Goal: Task Accomplishment & Management: Complete application form

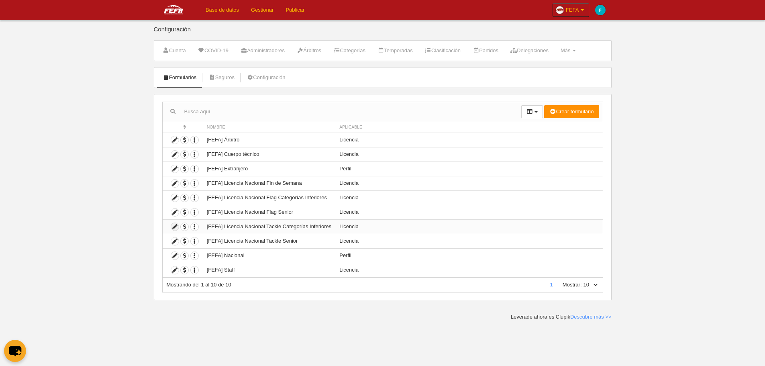
click at [172, 229] on icon at bounding box center [175, 227] width 8 height 8
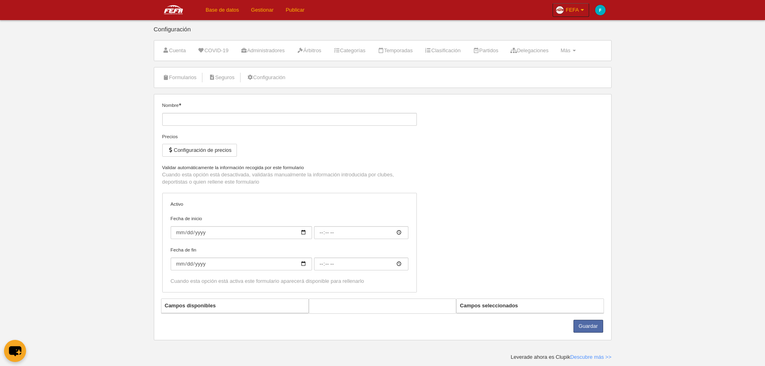
type input "[FEFA] Licencia Nacional Tackle Categorías Inferiores"
checkbox input "true"
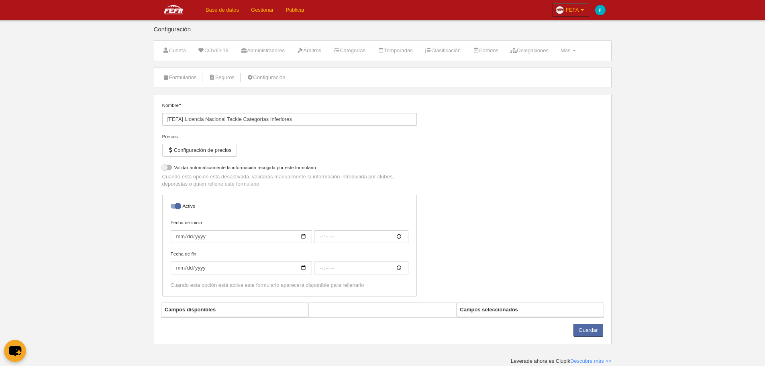
select select "selected"
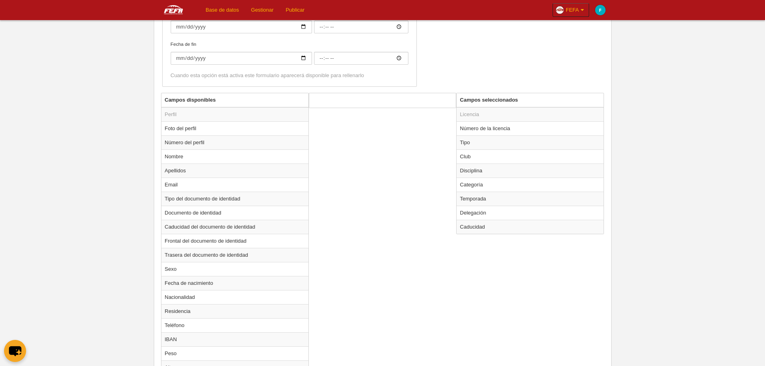
scroll to position [321, 0]
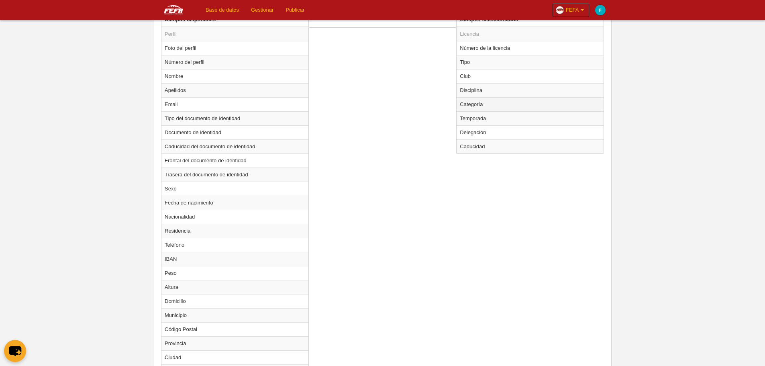
click at [503, 103] on td "Categoría" at bounding box center [530, 104] width 147 height 14
radio input "true"
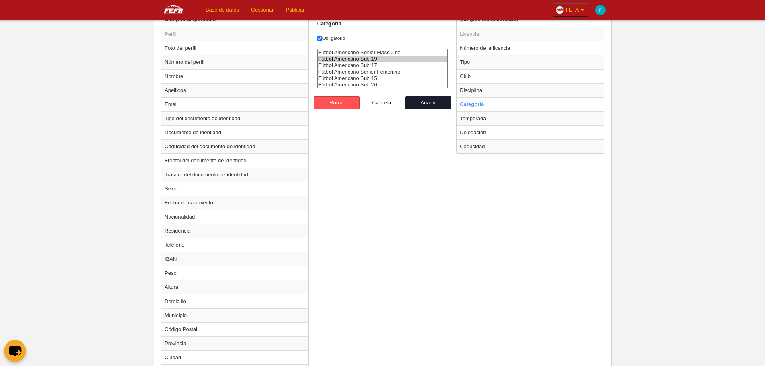
select select "14737"
click at [379, 83] on option "Fútbol Americano Sub 20" at bounding box center [383, 85] width 130 height 6
click at [383, 104] on button "Cancelar" at bounding box center [383, 102] width 46 height 13
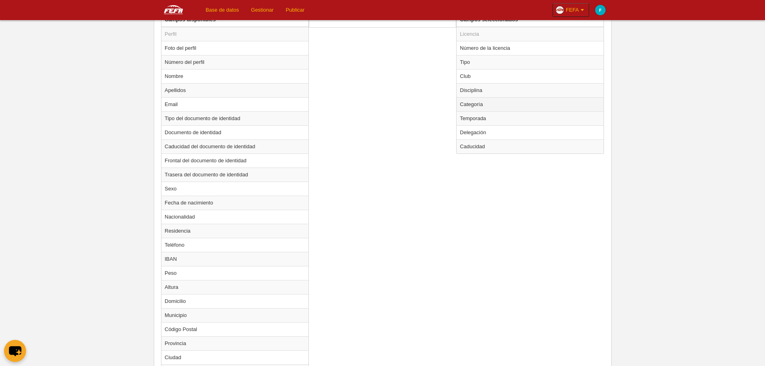
click at [464, 104] on td "Categoría" at bounding box center [530, 104] width 147 height 14
radio input "true"
select select "6551"
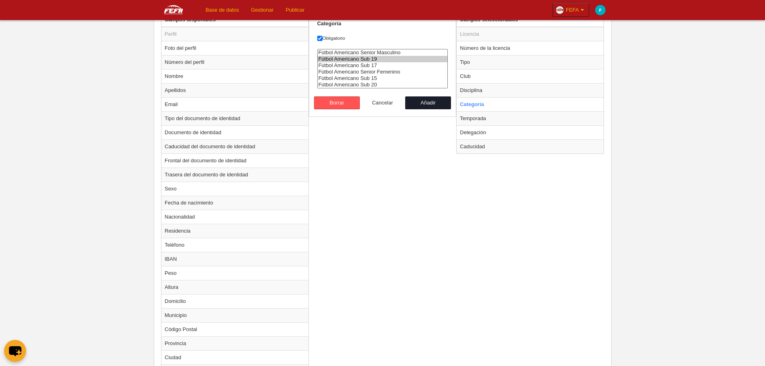
click at [381, 102] on button "Cancelar" at bounding box center [383, 102] width 46 height 13
radio input "false"
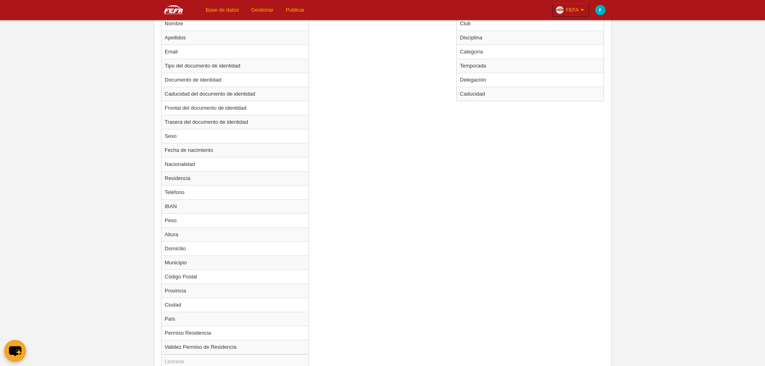
scroll to position [265, 0]
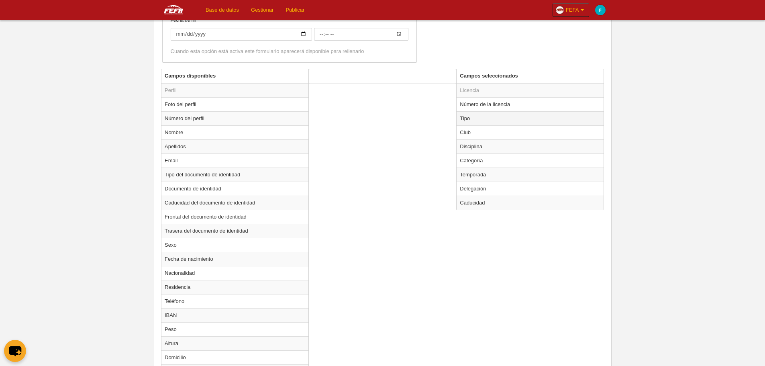
click at [485, 122] on td "Tipo" at bounding box center [530, 118] width 147 height 14
radio input "true"
select select "player"
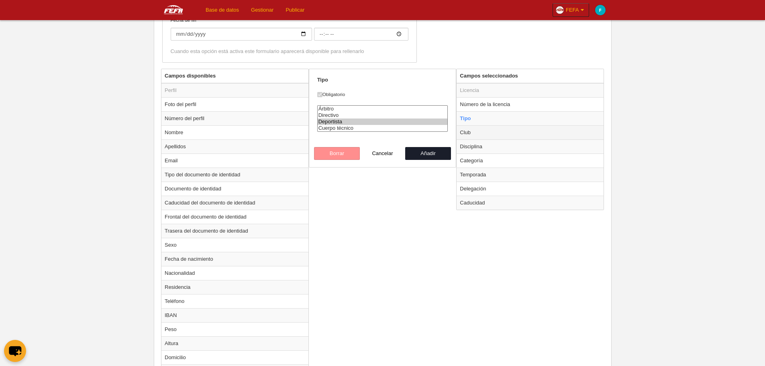
click at [485, 129] on td "Club" at bounding box center [530, 132] width 147 height 14
radio input "false"
radio input "true"
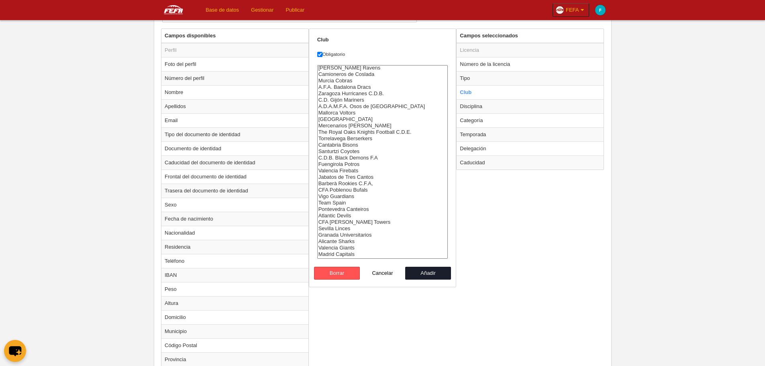
scroll to position [0, 0]
click at [343, 66] on option "[PERSON_NAME] Ravens" at bounding box center [383, 68] width 130 height 6
click at [344, 80] on option "Murcia Cobras" at bounding box center [383, 81] width 130 height 6
click at [348, 64] on form "Club Obligatorio Santiago Black Ravens Camioneros de Coslada Murcia Cobras A.F.…" at bounding box center [382, 157] width 131 height 243
click at [349, 77] on option "Camioneros de Coslada" at bounding box center [383, 75] width 130 height 6
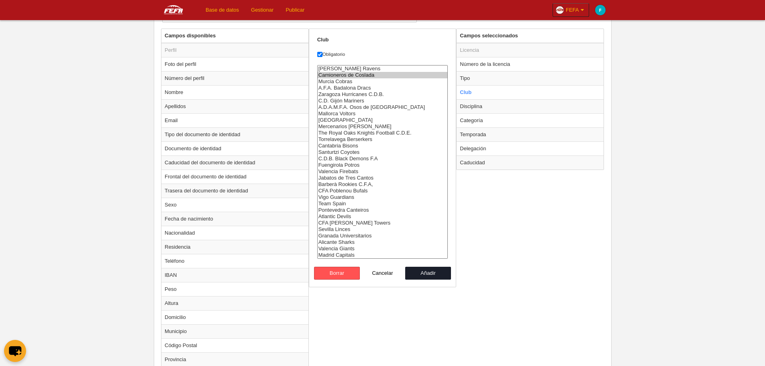
select select "6434877"
click at [350, 80] on option "Murcia Cobras" at bounding box center [383, 81] width 130 height 6
click at [349, 83] on option "Murcia Cobras" at bounding box center [383, 81] width 130 height 6
click at [374, 46] on form "Club Obligatorio Santiago Black Ravens Camioneros de Coslada Murcia Cobras A.F.…" at bounding box center [382, 157] width 131 height 243
click at [377, 273] on button "Cancelar" at bounding box center [383, 273] width 46 height 13
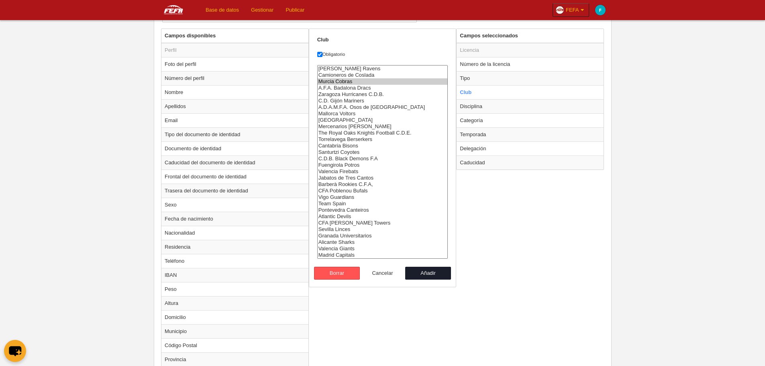
radio input "false"
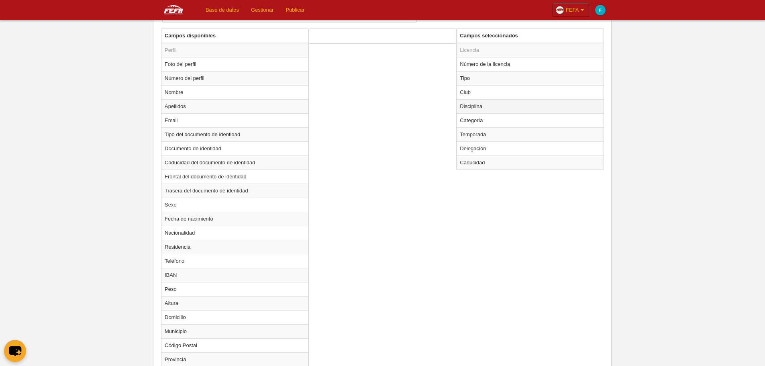
click at [493, 106] on td "Disciplina" at bounding box center [530, 106] width 147 height 14
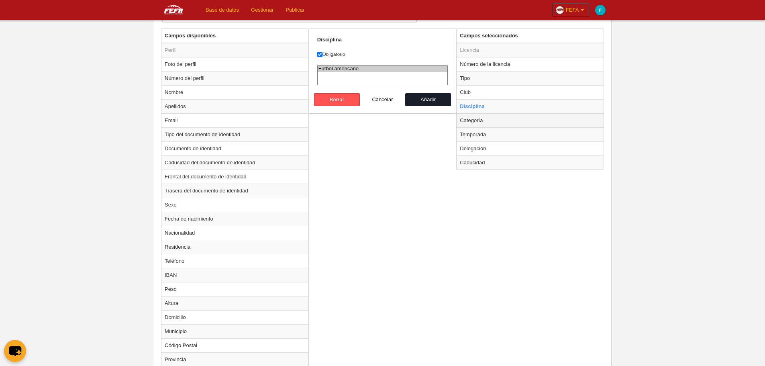
click at [491, 119] on td "Categoría" at bounding box center [530, 120] width 147 height 14
radio input "false"
radio input "true"
select select "6551"
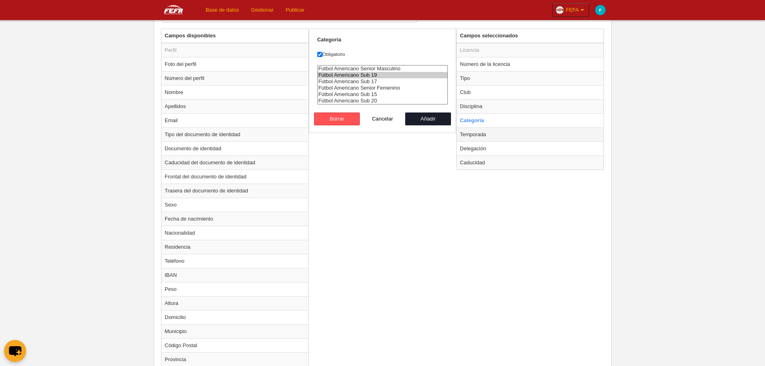
click at [491, 132] on td "Temporada" at bounding box center [530, 134] width 147 height 14
radio input "false"
radio input "true"
select select "8371"
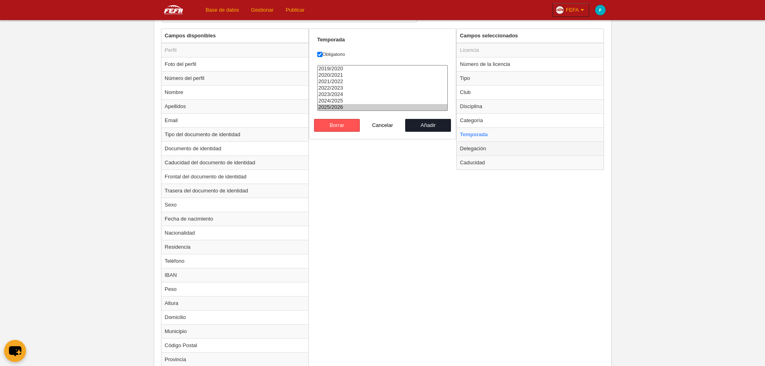
click at [490, 154] on td "Delegación" at bounding box center [530, 148] width 147 height 14
radio input "false"
radio input "true"
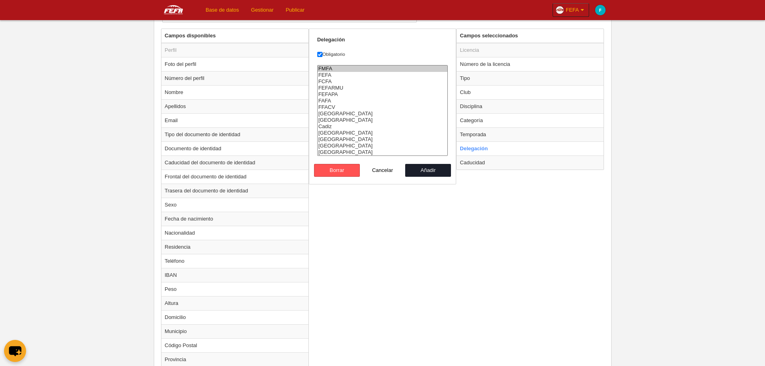
click at [333, 70] on option "FMFA" at bounding box center [383, 68] width 130 height 6
click at [333, 76] on option "FEFA" at bounding box center [383, 75] width 130 height 6
click at [334, 68] on option "FMFA" at bounding box center [383, 68] width 130 height 6
select select "1463"
click at [336, 74] on option "FEFA" at bounding box center [383, 75] width 130 height 6
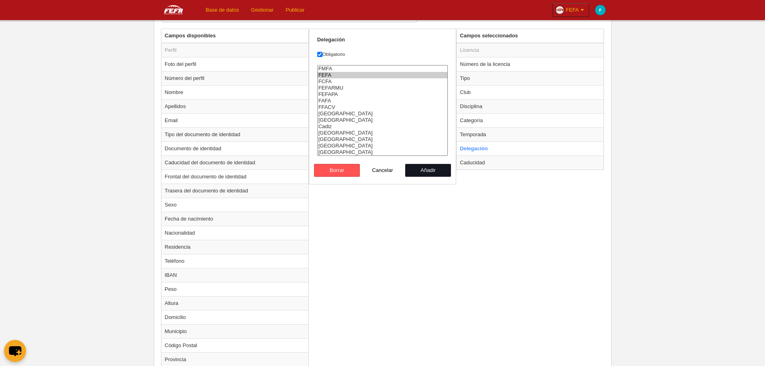
click at [446, 172] on button "Añadir" at bounding box center [428, 170] width 46 height 13
radio input "false"
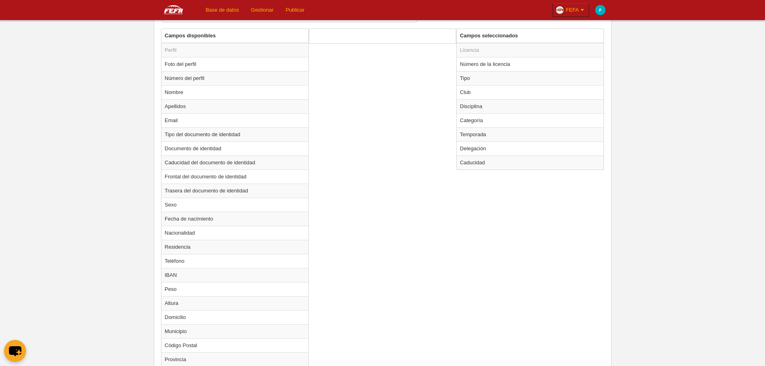
click at [217, 5] on link "Base de datos" at bounding box center [222, 10] width 45 height 20
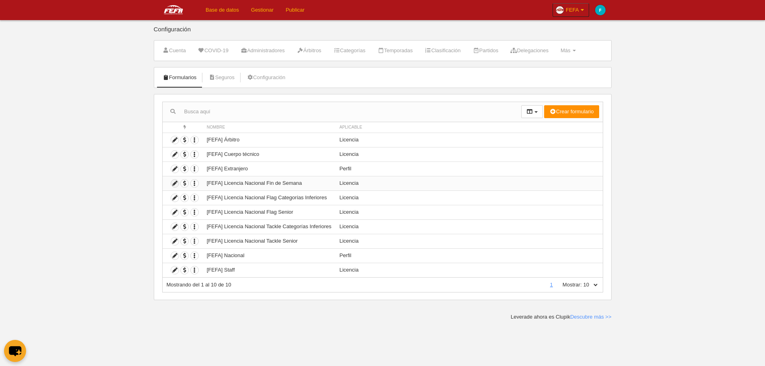
click at [176, 183] on icon at bounding box center [175, 184] width 8 height 8
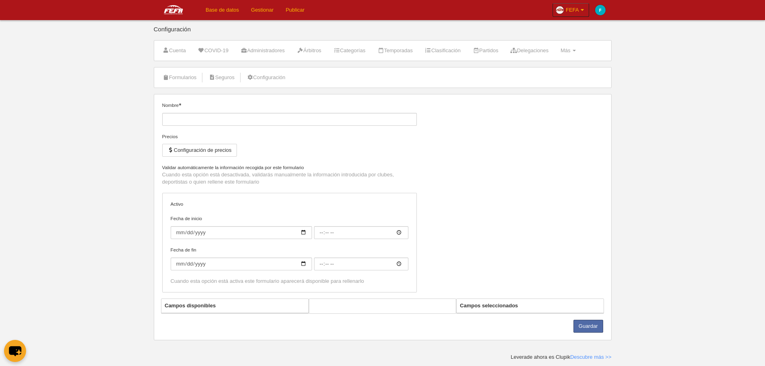
type input "[FEFA] Licencia Nacional Fin de Semana"
checkbox input "true"
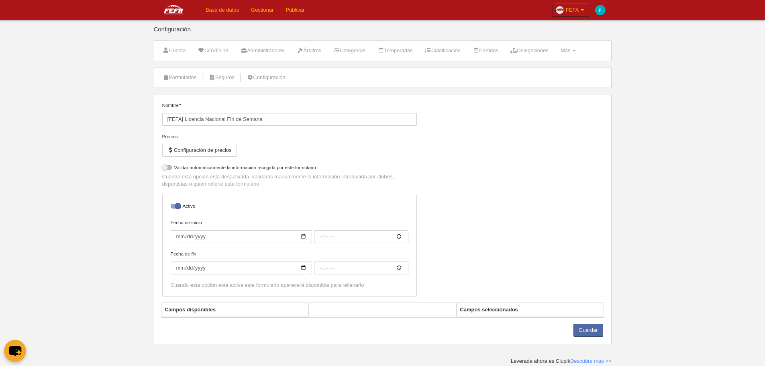
select select "selected"
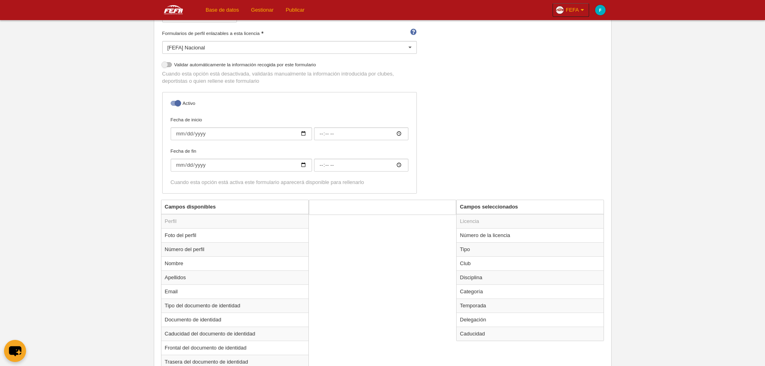
scroll to position [231, 0]
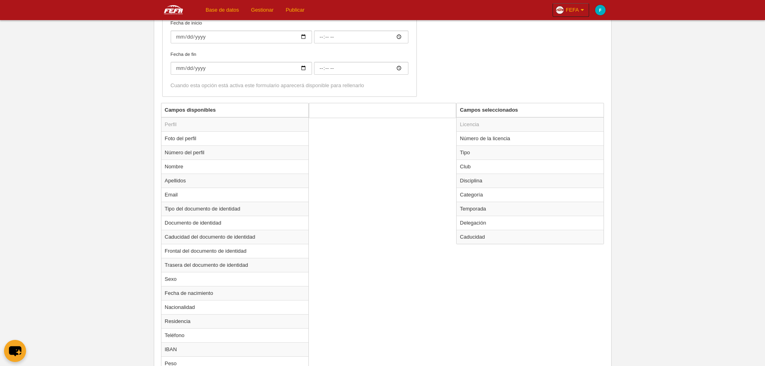
click at [494, 192] on td "Categoría" at bounding box center [530, 195] width 147 height 14
radio input "true"
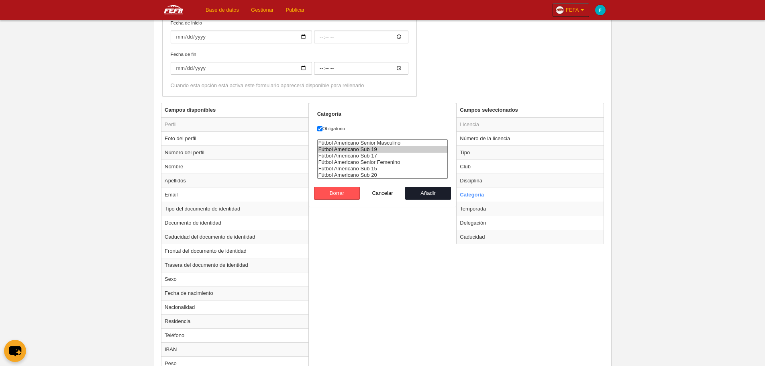
click at [376, 176] on option "Fútbol Americano Sub 20" at bounding box center [383, 175] width 130 height 6
click at [376, 143] on option "Fútbol Americano Senior Masculino" at bounding box center [383, 143] width 130 height 6
select select "6550"
click at [396, 165] on option "Fútbol Americano Senior Femenino" at bounding box center [383, 162] width 130 height 6
click at [425, 190] on button "Añadir" at bounding box center [428, 193] width 46 height 13
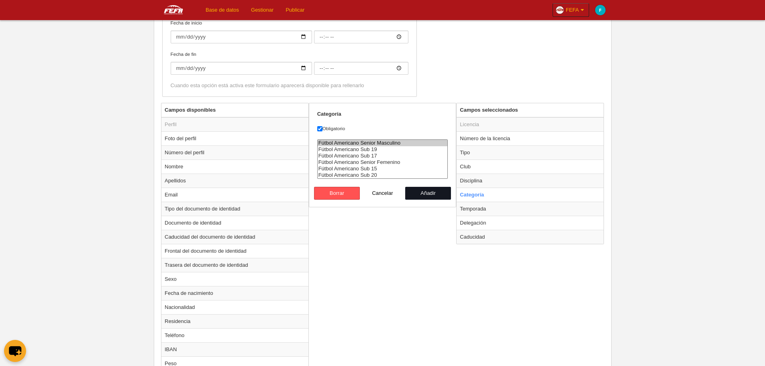
radio input "false"
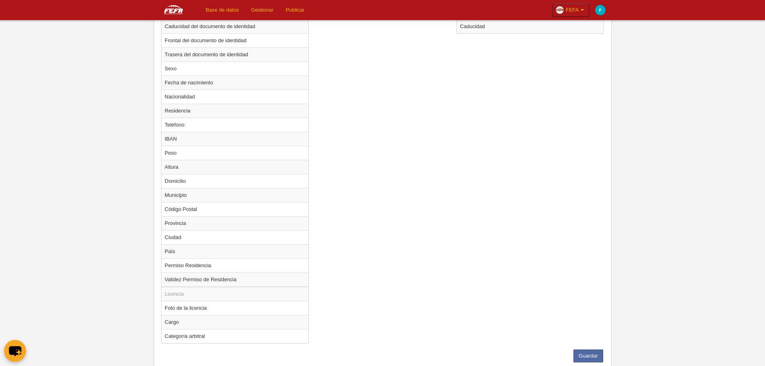
scroll to position [466, 0]
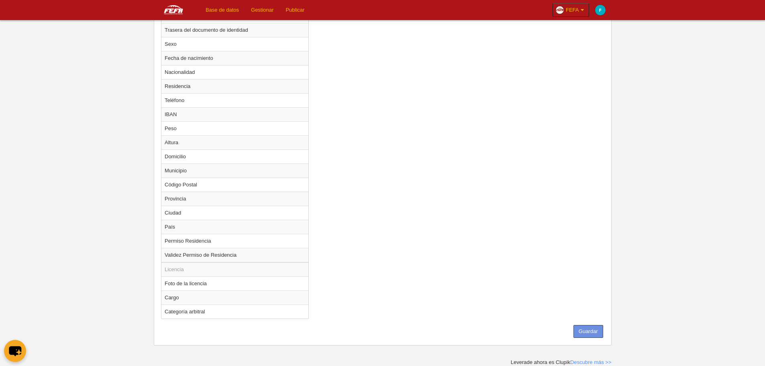
click at [594, 334] on button "Guardar" at bounding box center [589, 331] width 30 height 13
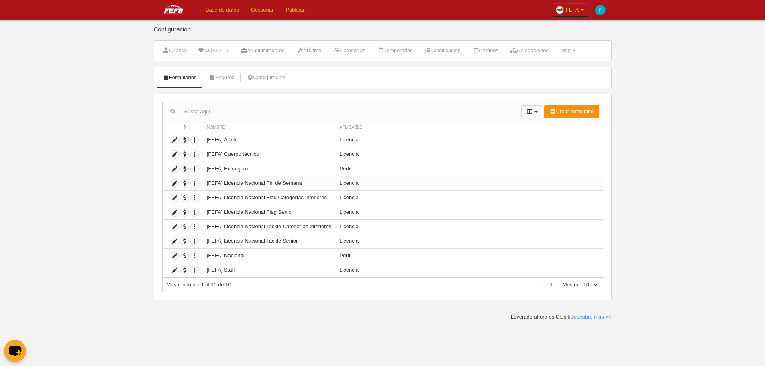
click at [174, 184] on icon at bounding box center [175, 184] width 8 height 8
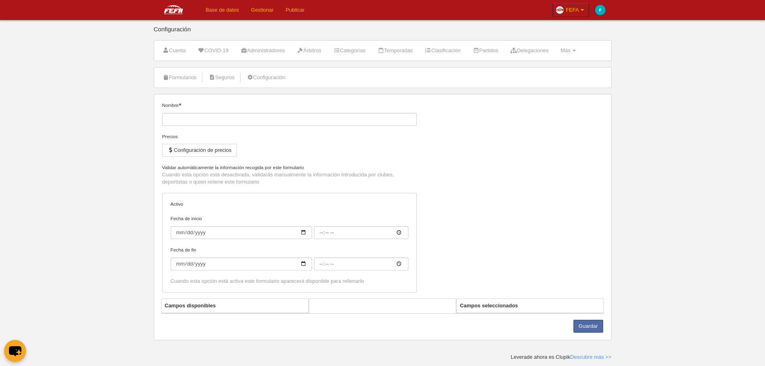
type input "[FEFA] Licencia Nacional Fin de Semana"
checkbox input "true"
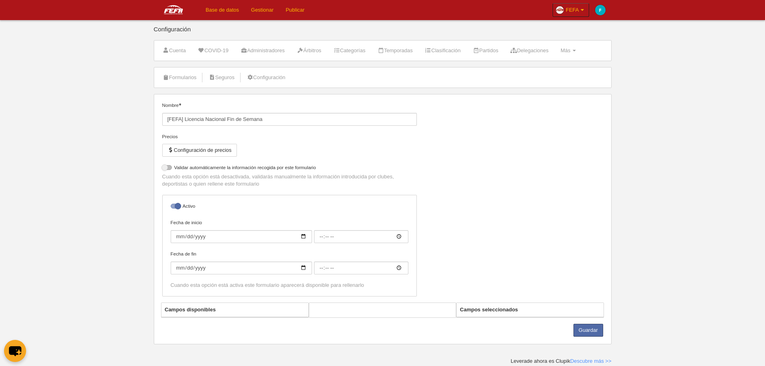
select select "selected"
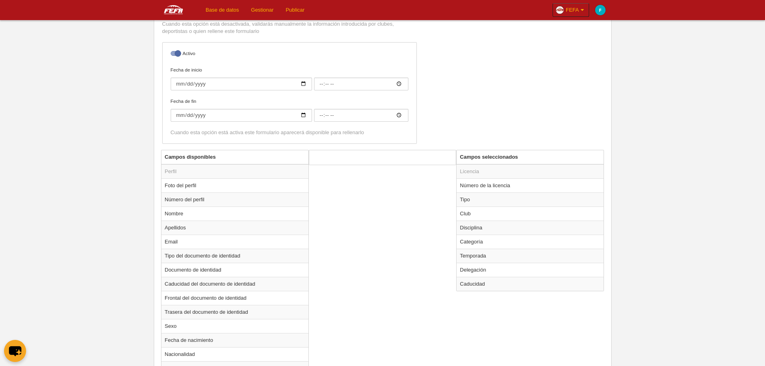
scroll to position [201, 0]
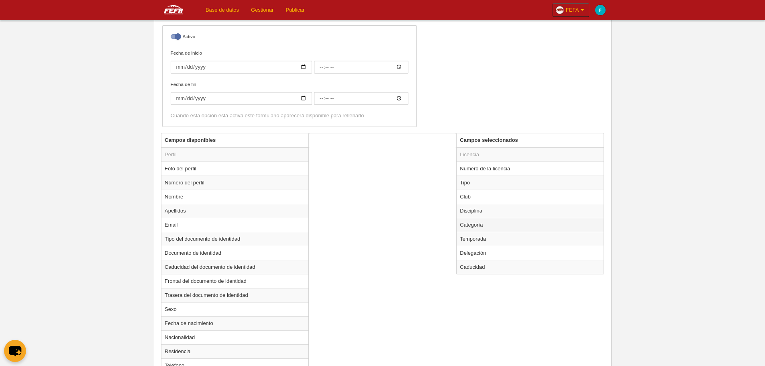
click at [485, 225] on td "Categoría" at bounding box center [530, 225] width 147 height 14
radio input "true"
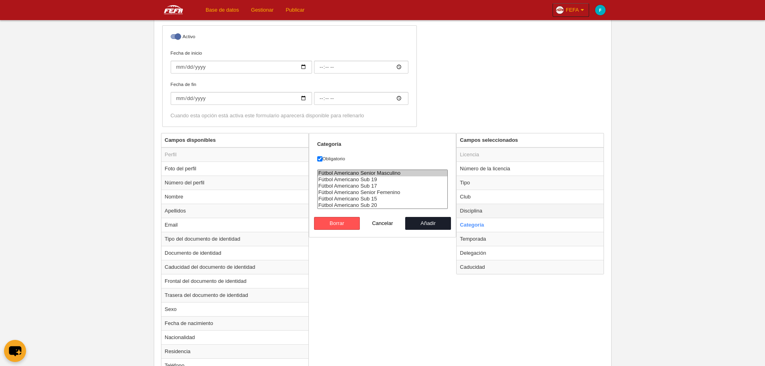
click at [499, 207] on td "Disciplina" at bounding box center [530, 211] width 147 height 14
radio input "true"
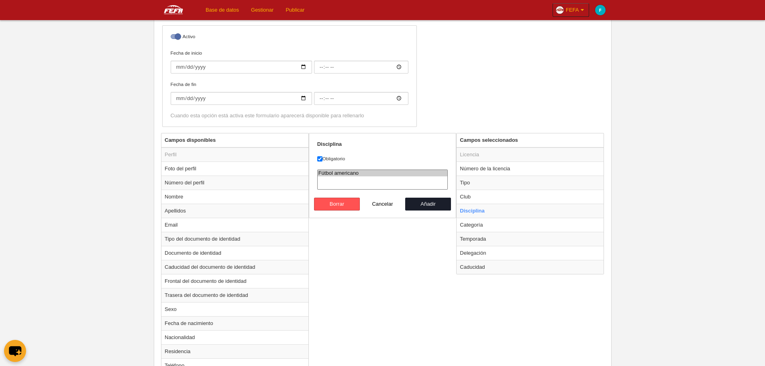
click at [499, 34] on div "Nombre [FEFA] Licencia Nacional Fin de Semana Precios Configuración de precios …" at bounding box center [382, 17] width 447 height 232
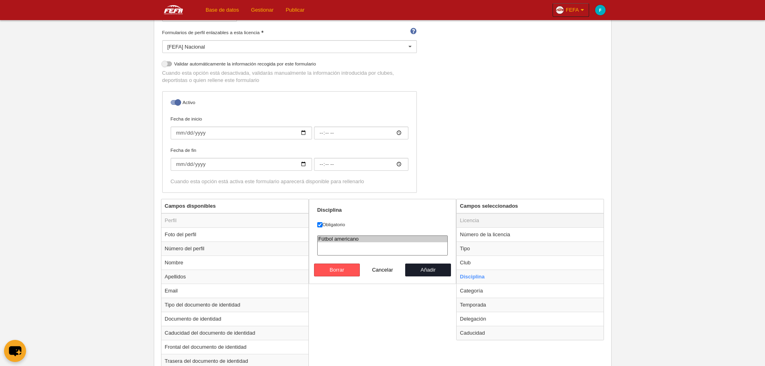
scroll to position [80, 0]
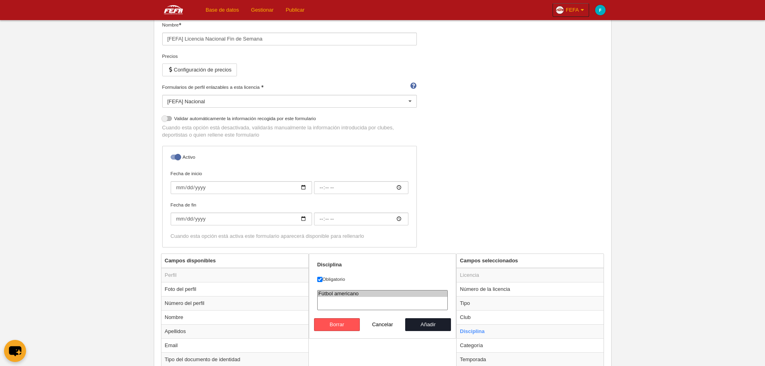
click at [226, 10] on link "Base de datos" at bounding box center [222, 10] width 45 height 20
